Goal: Task Accomplishment & Management: Manage account settings

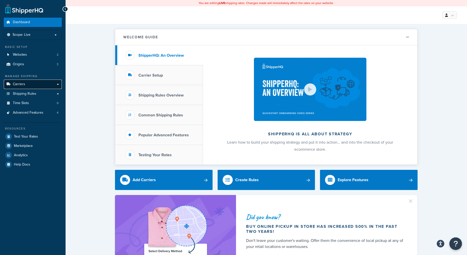
click at [22, 85] on span "Carriers" at bounding box center [19, 84] width 12 height 4
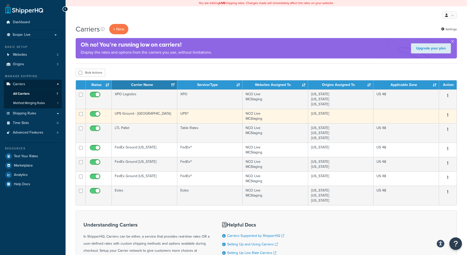
click at [135, 116] on td "UPS Ground - [GEOGRAPHIC_DATA]" at bounding box center [145, 116] width 66 height 14
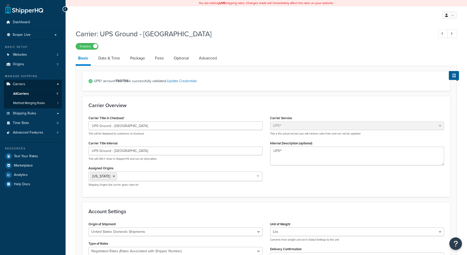
select select "ups"
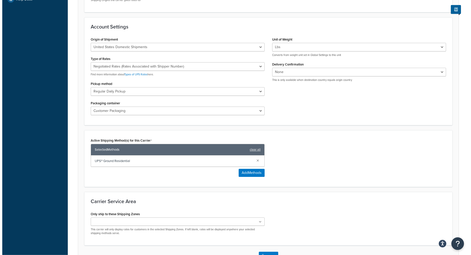
scroll to position [206, 0]
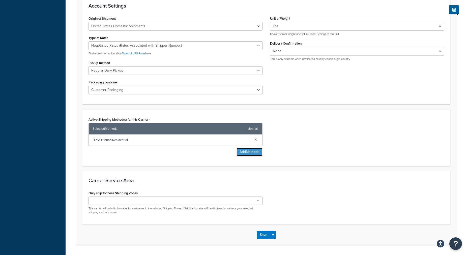
click at [251, 151] on button "Add Methods" at bounding box center [249, 152] width 26 height 8
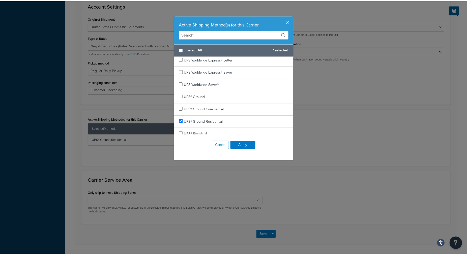
scroll to position [292, 0]
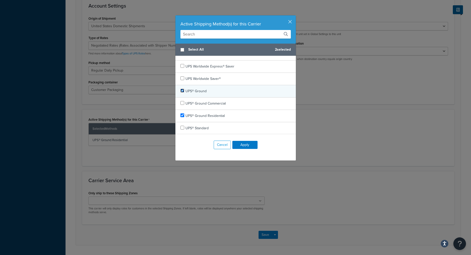
click at [181, 91] on input "checkbox" at bounding box center [183, 91] width 4 height 4
checkbox input "true"
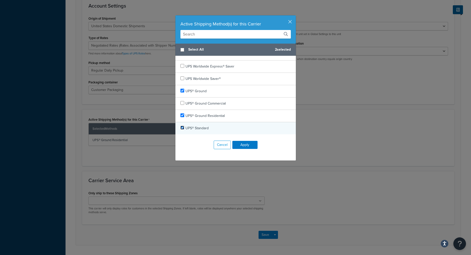
click at [181, 126] on input "checkbox" at bounding box center [183, 128] width 4 height 4
checkbox input "true"
click at [239, 145] on button "Apply" at bounding box center [244, 145] width 25 height 8
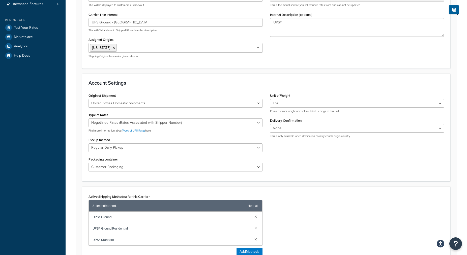
scroll to position [245, 0]
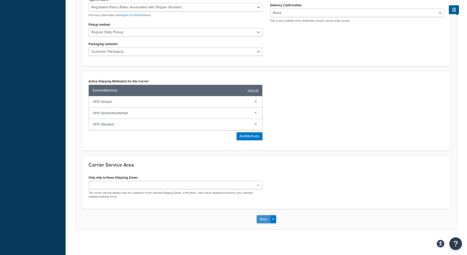
click at [259, 217] on button "Save" at bounding box center [264, 219] width 14 height 8
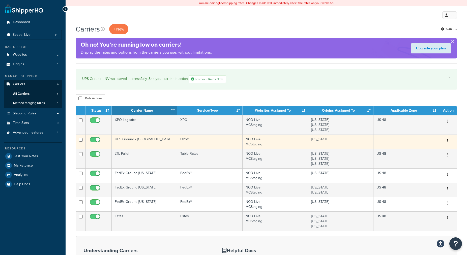
click at [392, 140] on td at bounding box center [406, 142] width 66 height 14
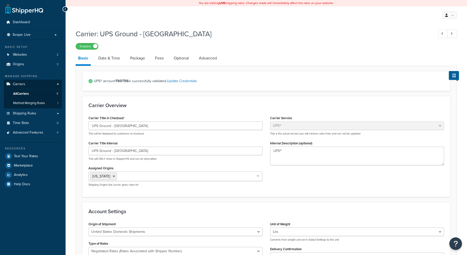
select select "ups"
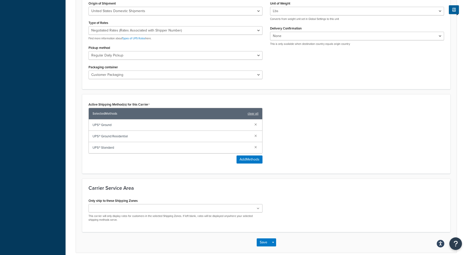
scroll to position [231, 0]
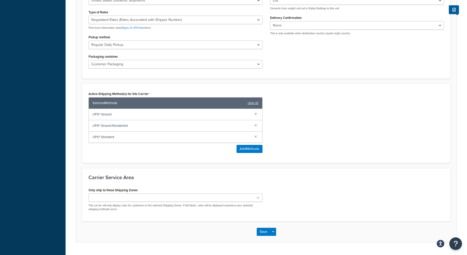
click at [243, 199] on ul at bounding box center [175, 198] width 174 height 8
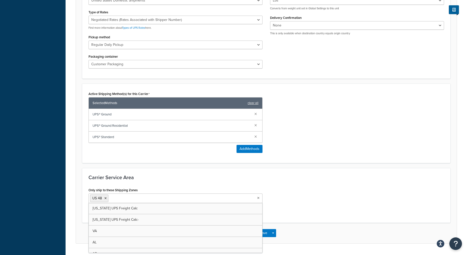
click at [292, 211] on div "Only ship to these Shipping Zones [GEOGRAPHIC_DATA] 48 [US_STATE] UPS Freight C…" at bounding box center [266, 202] width 363 height 30
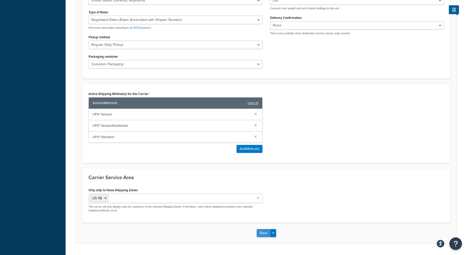
click at [258, 232] on button "Save" at bounding box center [264, 233] width 14 height 8
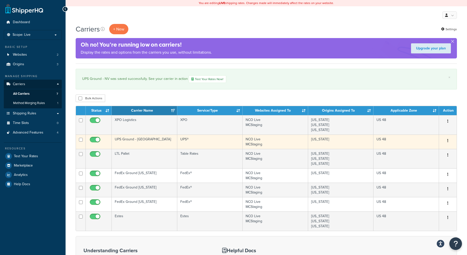
click at [230, 142] on td "UPS®" at bounding box center [209, 142] width 65 height 14
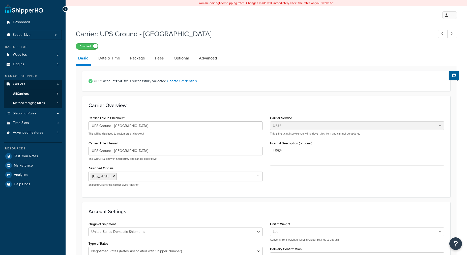
select select "ups"
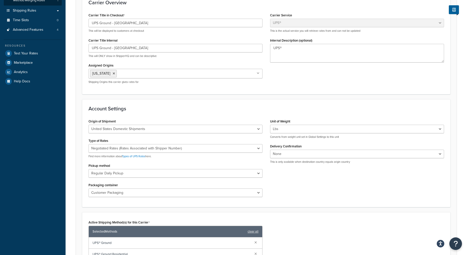
scroll to position [180, 0]
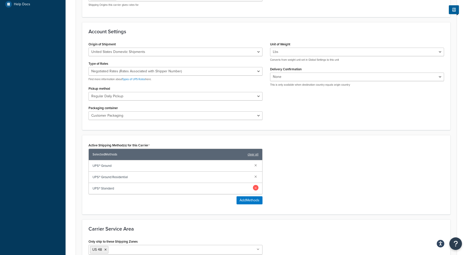
click at [256, 189] on link at bounding box center [256, 188] width 6 height 6
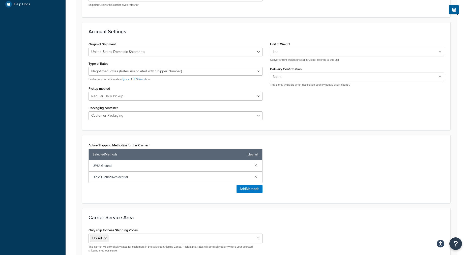
scroll to position [234, 0]
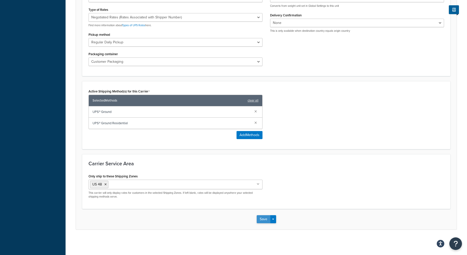
click at [262, 218] on button "Save" at bounding box center [264, 219] width 14 height 8
